Goal: Find specific page/section

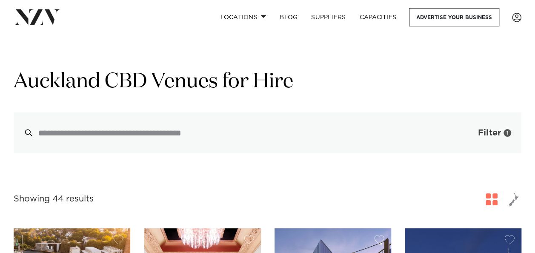
click at [495, 134] on span "Filter" at bounding box center [489, 132] width 23 height 9
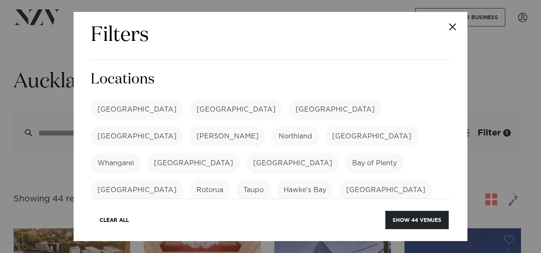
click at [289, 111] on label "[GEOGRAPHIC_DATA]" at bounding box center [335, 109] width 93 height 20
click at [411, 220] on button "Show 72 venues" at bounding box center [417, 220] width 63 height 18
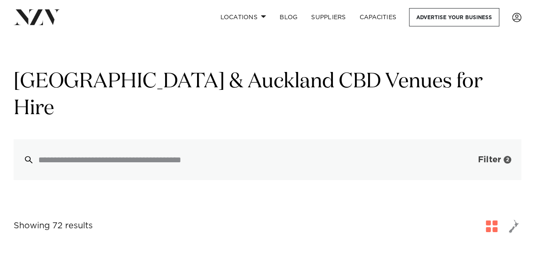
click at [492, 155] on span "Filter" at bounding box center [489, 159] width 23 height 9
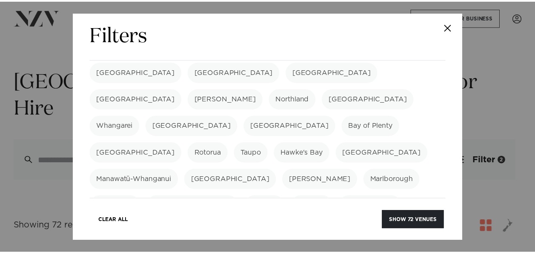
scroll to position [85, 0]
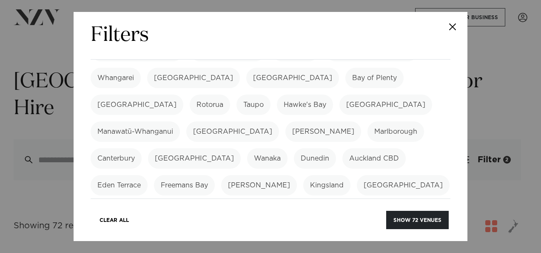
click at [343, 148] on label "Auckland CBD" at bounding box center [374, 158] width 63 height 20
click at [416, 220] on button "Show 28 venues" at bounding box center [417, 220] width 63 height 18
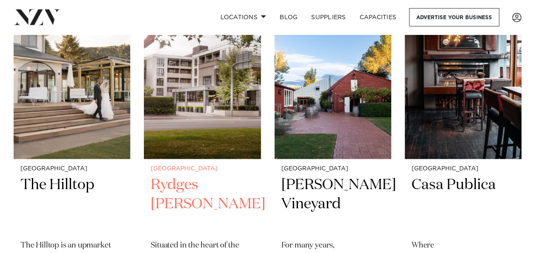
scroll to position [383, 0]
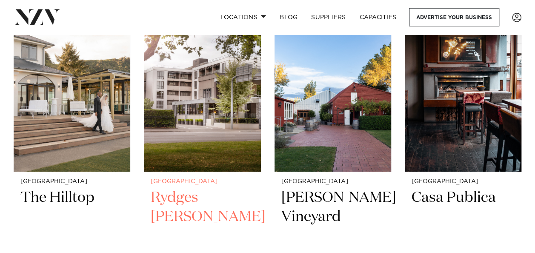
click at [219, 188] on h2 "Rydges Latimer" at bounding box center [202, 216] width 103 height 57
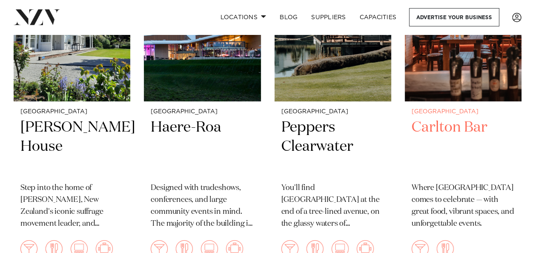
scroll to position [1489, 0]
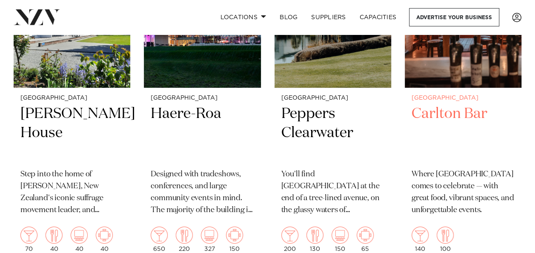
click at [458, 104] on h2 "Carlton Bar" at bounding box center [462, 132] width 103 height 57
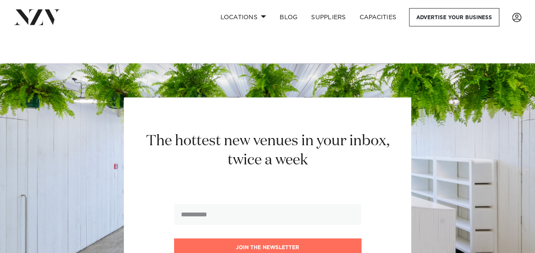
scroll to position [2893, 0]
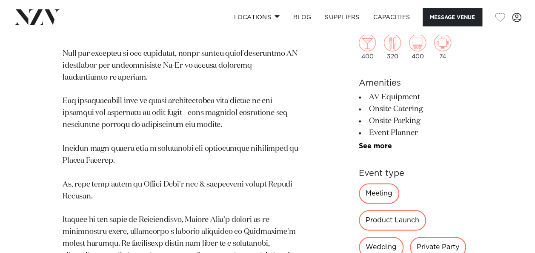
scroll to position [596, 0]
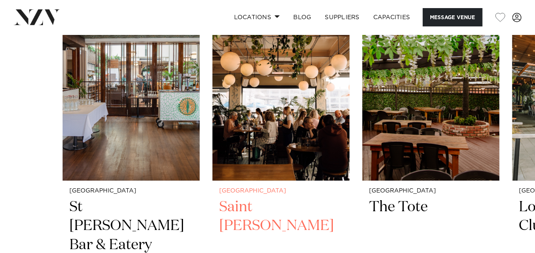
scroll to position [1447, 0]
